Goal: Information Seeking & Learning: Learn about a topic

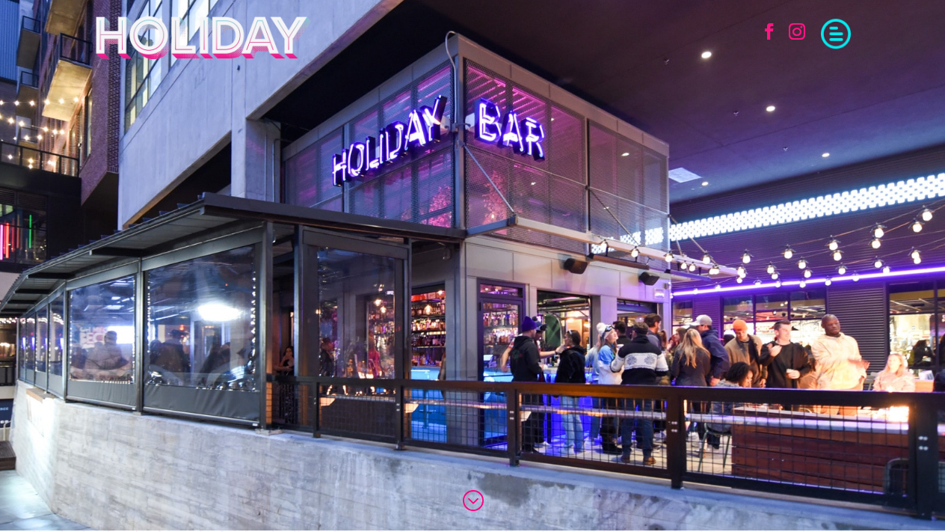
click at [834, 29] on span at bounding box center [836, 32] width 30 height 30
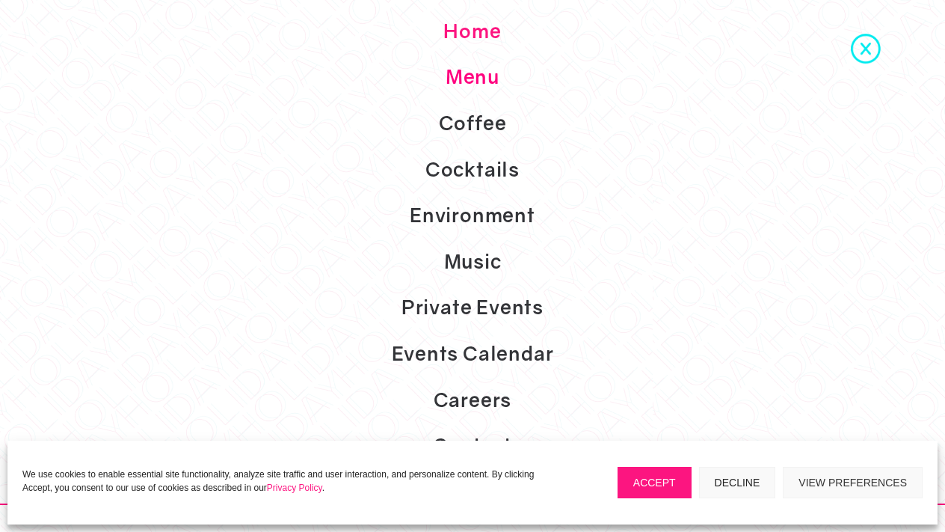
click at [484, 80] on link "Menu" at bounding box center [472, 77] width 945 height 46
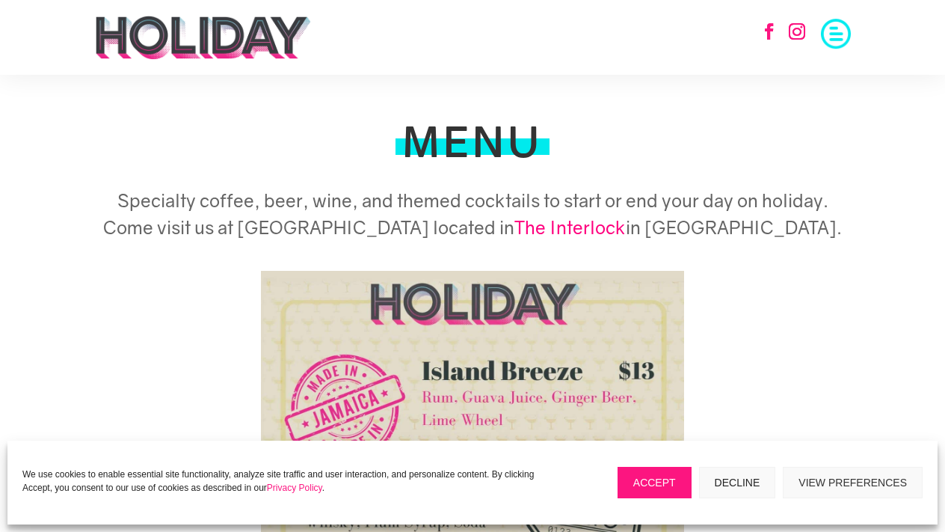
click at [840, 35] on span at bounding box center [836, 32] width 30 height 30
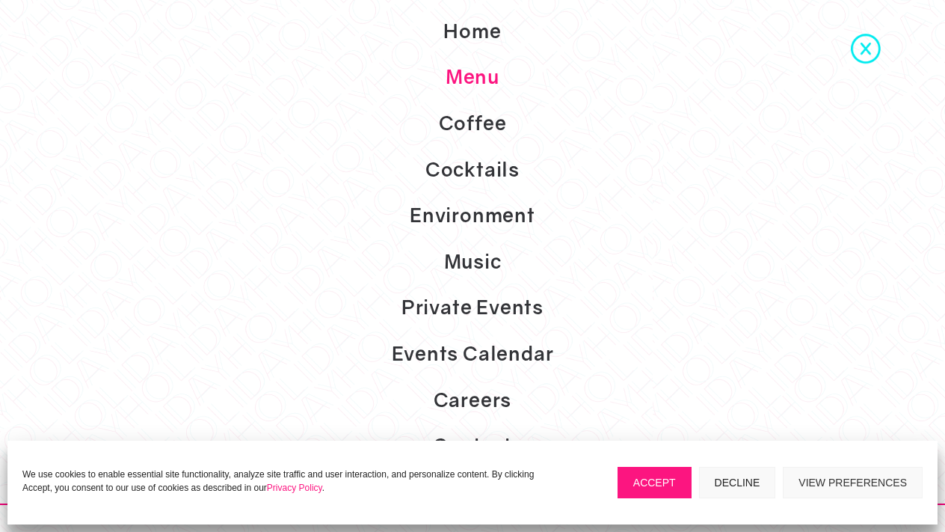
scroll to position [1526, 0]
click at [669, 481] on button "Accept" at bounding box center [655, 482] width 74 height 31
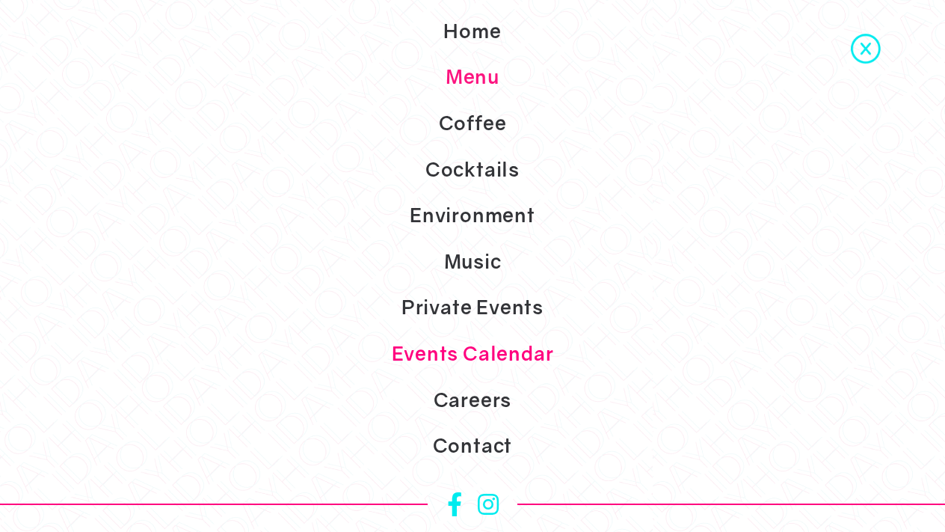
scroll to position [478, 0]
click at [449, 308] on link "Private Events" at bounding box center [472, 307] width 945 height 46
click at [508, 362] on link "Events Calendar" at bounding box center [472, 354] width 945 height 46
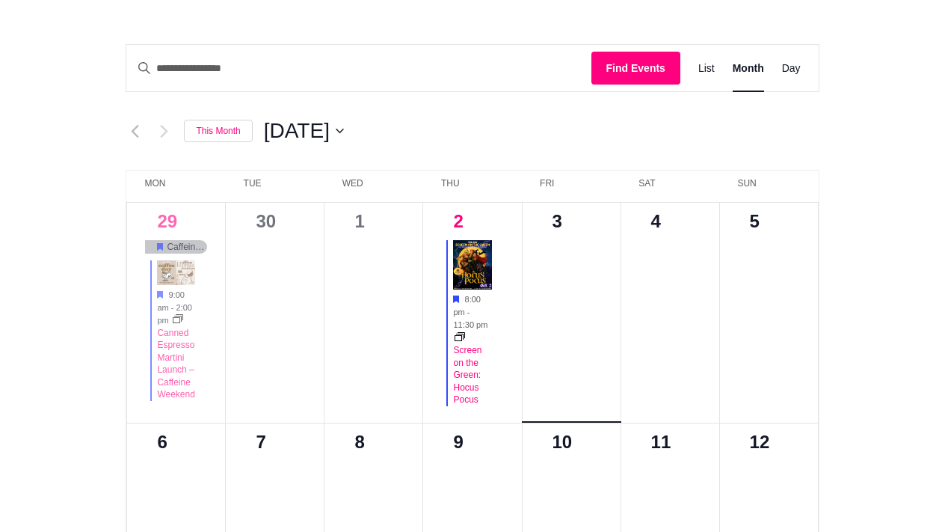
scroll to position [555, 0]
click at [702, 76] on span "List" at bounding box center [706, 69] width 16 height 17
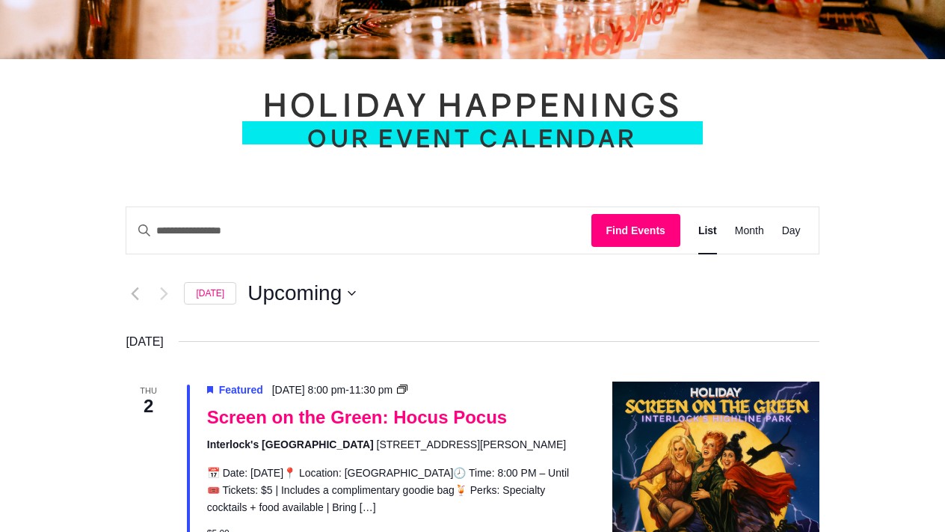
scroll to position [387, 0]
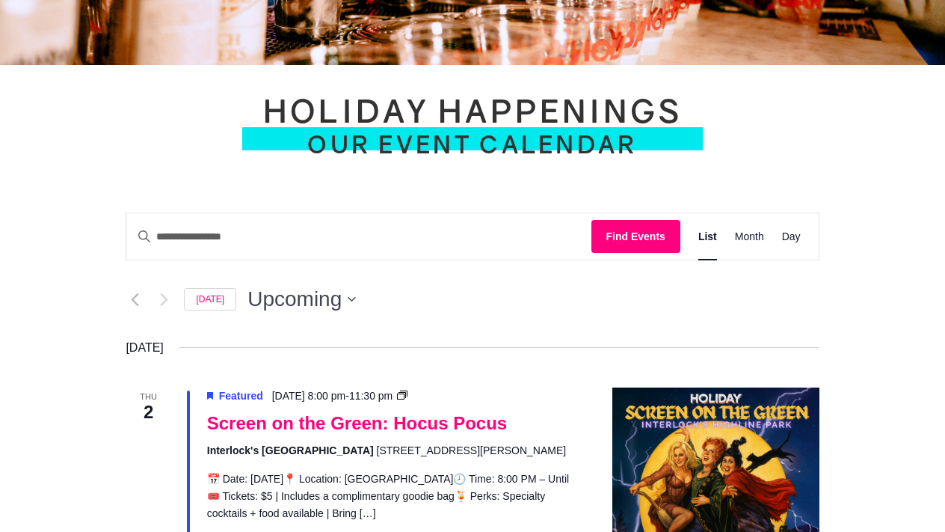
click at [339, 302] on span "Upcoming" at bounding box center [295, 299] width 94 height 30
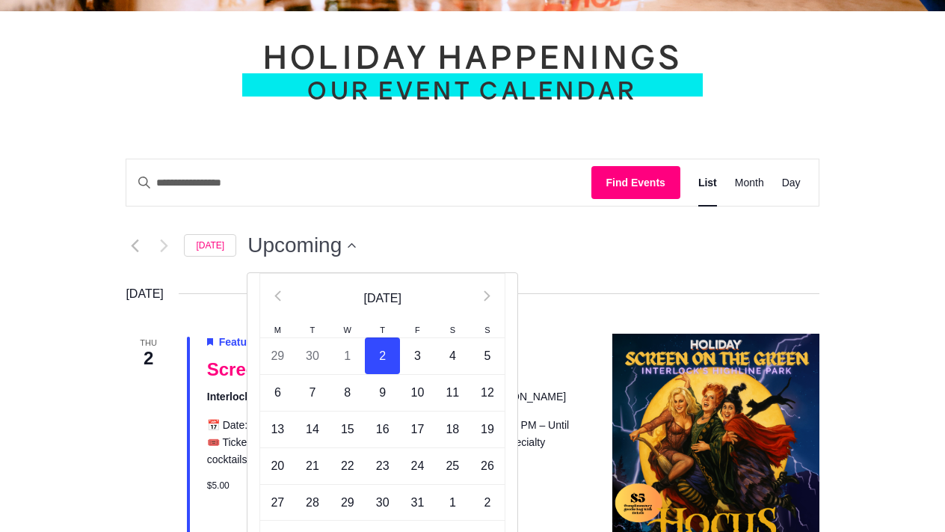
scroll to position [450, 0]
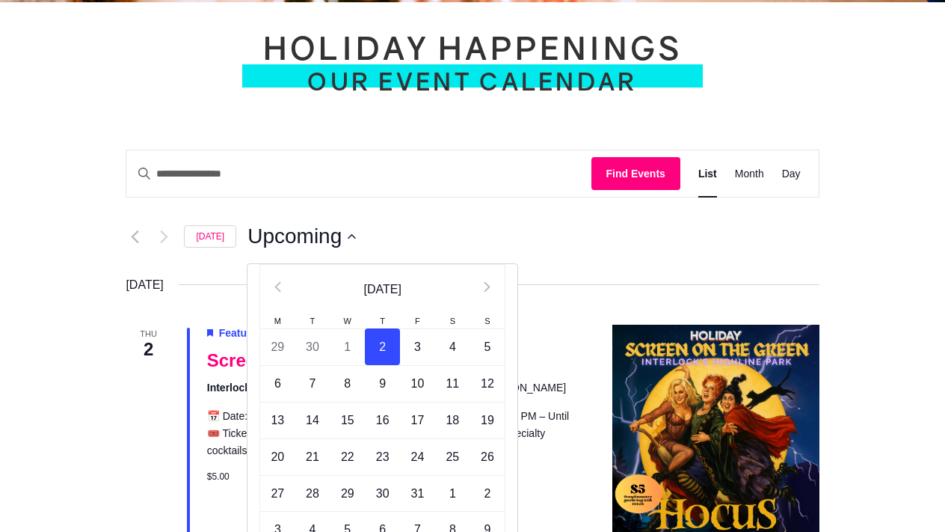
click at [101, 252] on section "1 event found. Events Search and Views Navigation Search Enter Keyword. Search …" at bounding box center [472, 440] width 756 height 656
